Goal: Information Seeking & Learning: Learn about a topic

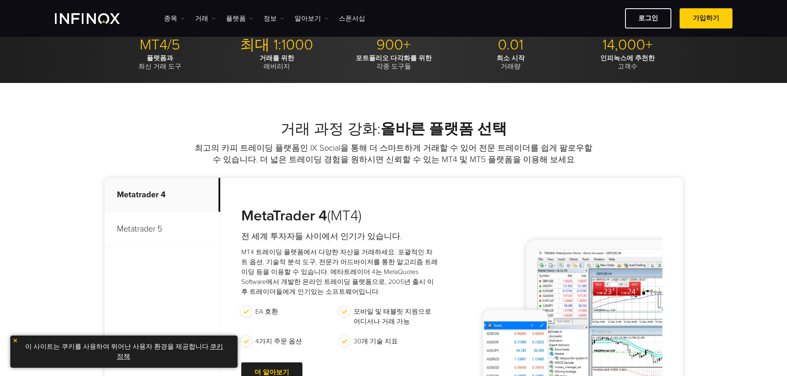
scroll to position [413, 0]
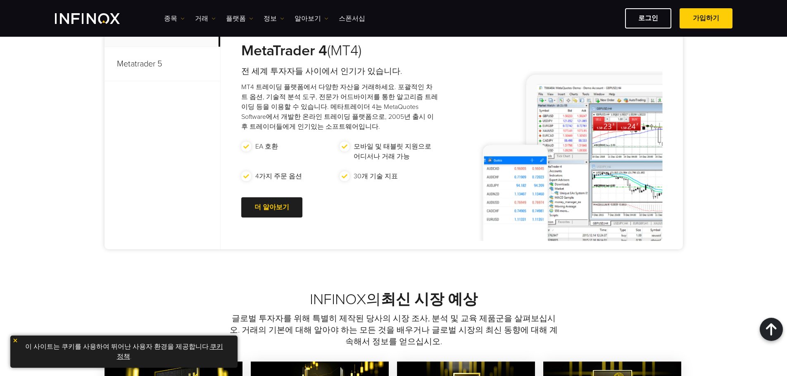
click at [149, 63] on p "Metatrader 5" at bounding box center [163, 64] width 116 height 34
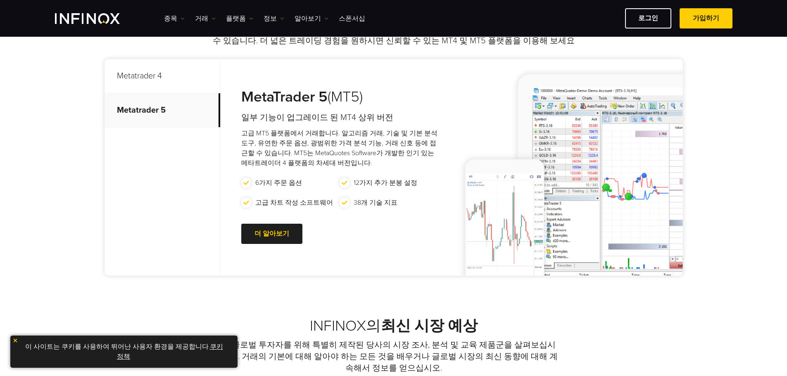
scroll to position [372, 0]
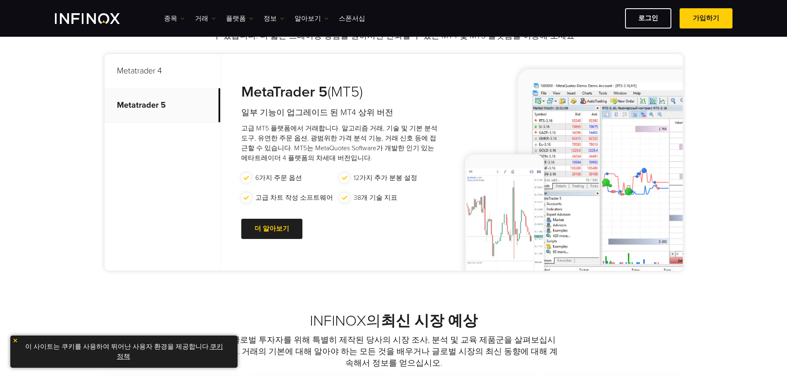
click at [204, 347] on link "쿠키 정책" at bounding box center [170, 352] width 106 height 18
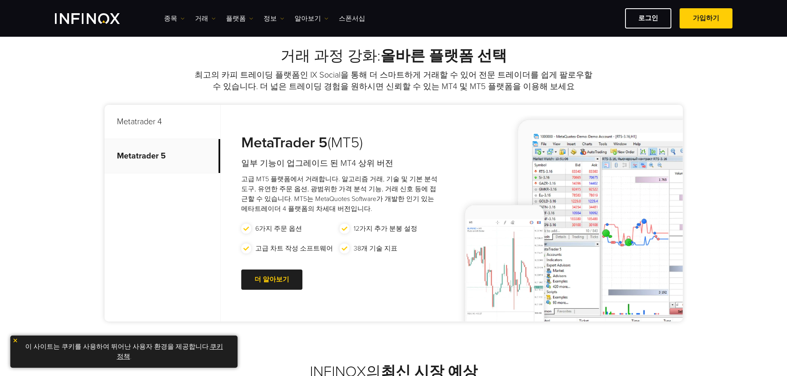
scroll to position [330, 0]
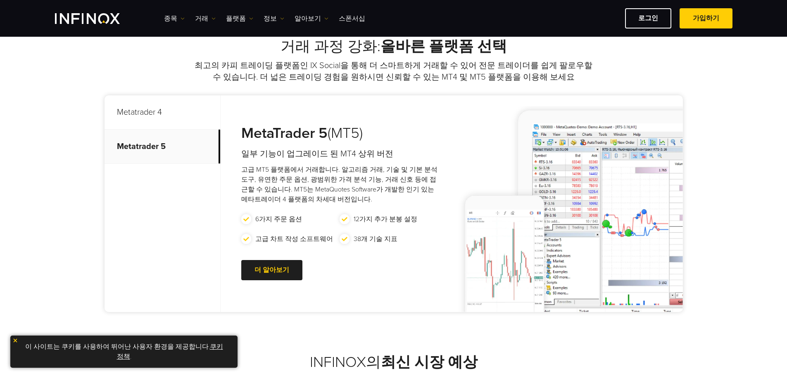
click at [15, 341] on img at bounding box center [15, 341] width 6 height 6
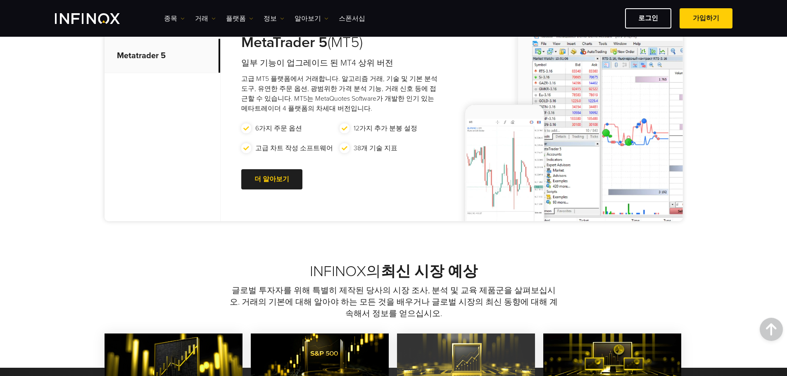
scroll to position [496, 0]
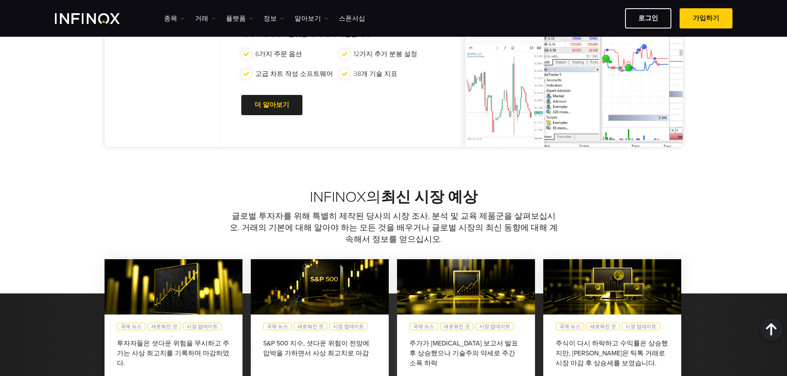
click at [730, 185] on div "거래 과정 강화: 올바른 플랫폼 선택 최고의 카피 트레이딩 플랫폼인 IX Social을 통해 더 스마트하게 거래할 수 있어 전문 트레이더를 쉽…" at bounding box center [393, 11] width 787 height 353
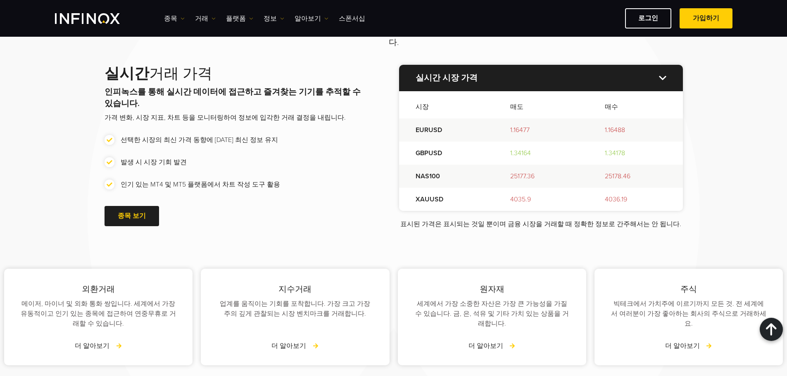
scroll to position [950, 0]
click at [682, 341] on link "더 알아보기" at bounding box center [688, 346] width 47 height 10
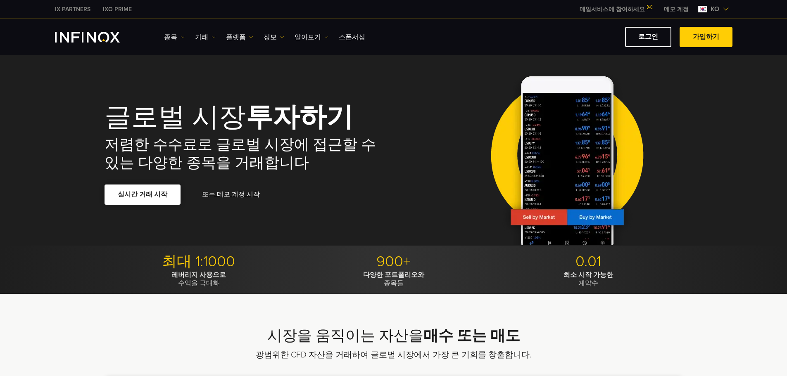
click at [143, 195] on span at bounding box center [143, 195] width 0 height 0
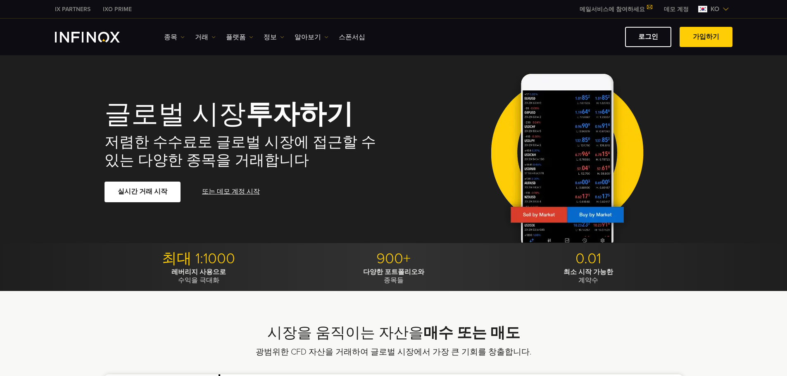
drag, startPoint x: 695, startPoint y: 327, endPoint x: 681, endPoint y: 323, distance: 14.5
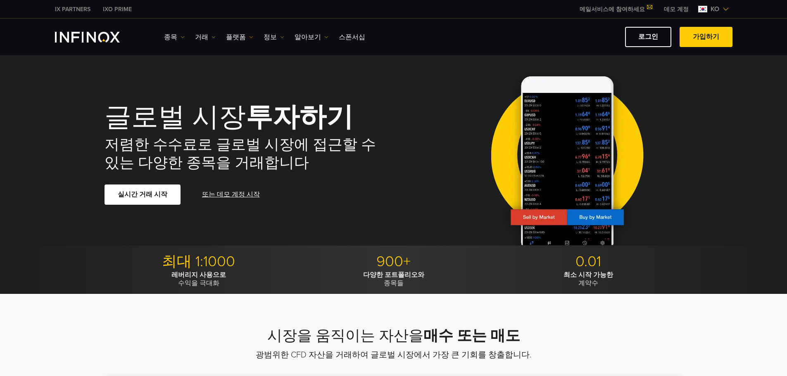
click at [592, 328] on h2 "시장을 움직이는 자산을 매수 또는 매도" at bounding box center [394, 336] width 578 height 18
click at [177, 340] on h2 "시장을 움직이는 자산을 매수 또는 매도" at bounding box center [394, 336] width 578 height 18
drag, startPoint x: 600, startPoint y: 321, endPoint x: 605, endPoint y: 322, distance: 5.4
